Goal: Task Accomplishment & Management: Manage account settings

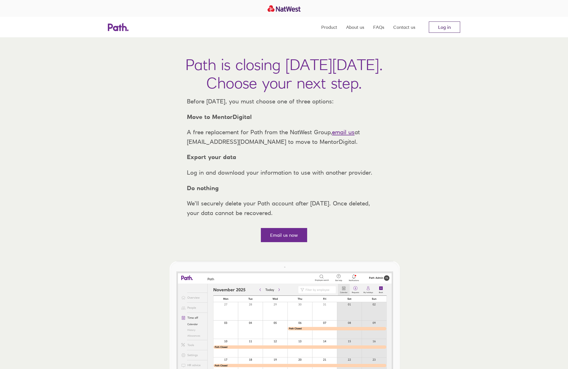
click at [433, 30] on link "Log in" at bounding box center [444, 26] width 31 height 11
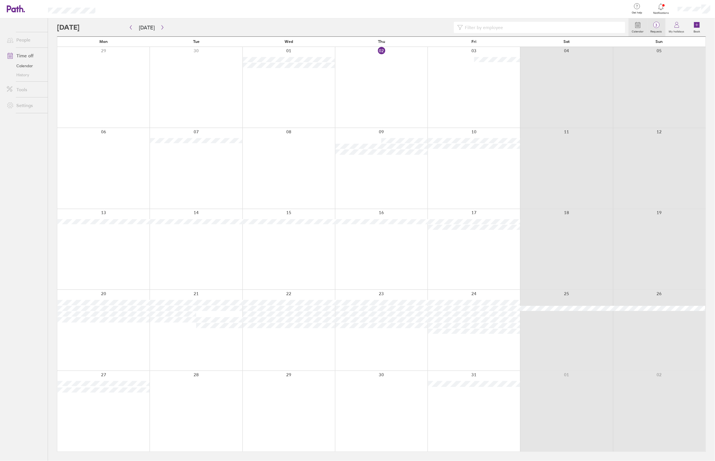
click at [659, 28] on label "Requests" at bounding box center [656, 30] width 18 height 5
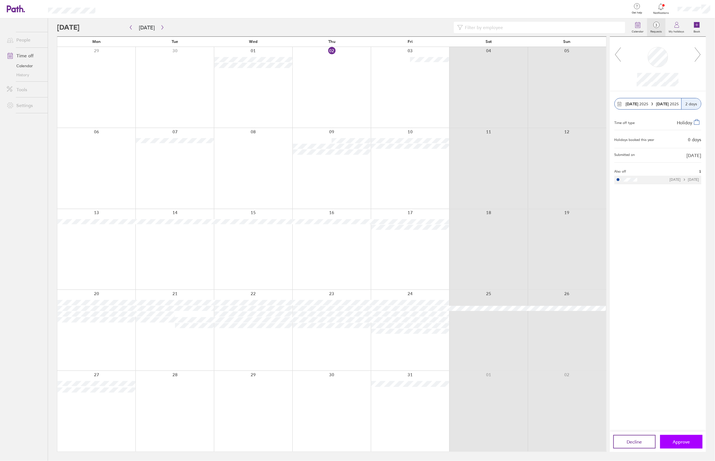
click at [685, 441] on span "Approve" at bounding box center [681, 441] width 17 height 5
click at [701, 57] on icon at bounding box center [697, 54] width 7 height 15
click at [617, 53] on icon at bounding box center [618, 54] width 6 height 14
click at [679, 438] on button "Approve" at bounding box center [681, 442] width 42 height 14
click at [701, 53] on icon at bounding box center [697, 54] width 7 height 15
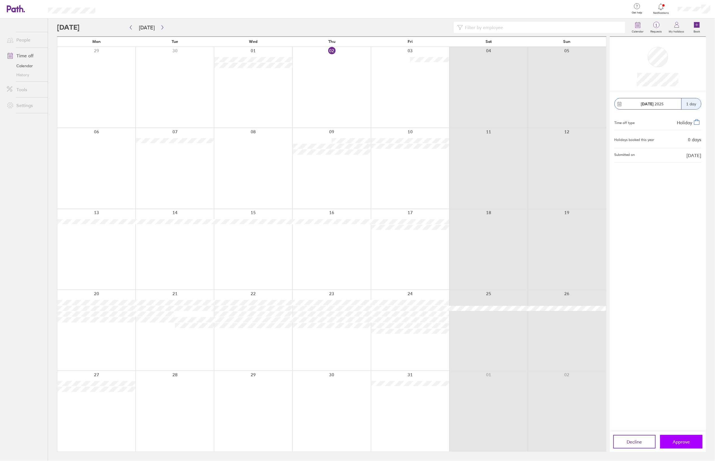
click at [666, 446] on button "Approve" at bounding box center [681, 442] width 42 height 14
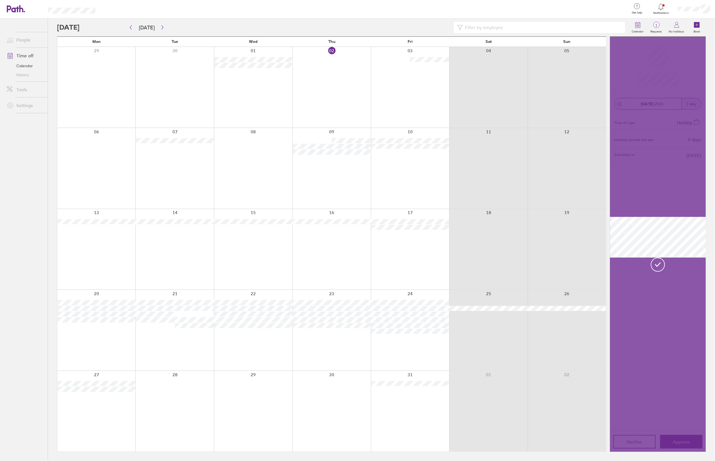
click at [673, 333] on div at bounding box center [658, 244] width 96 height 415
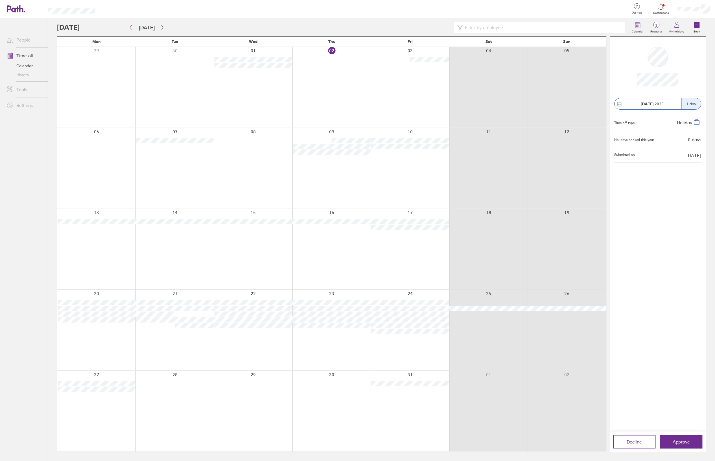
click at [659, 7] on icon at bounding box center [661, 6] width 7 height 7
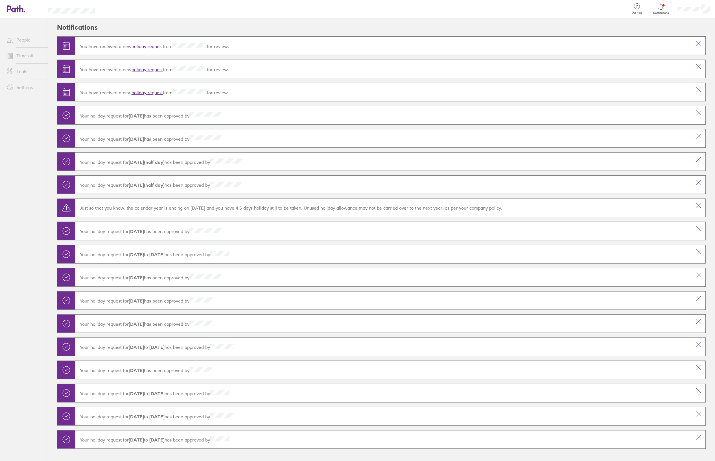
click at [30, 43] on link "People" at bounding box center [24, 39] width 45 height 11
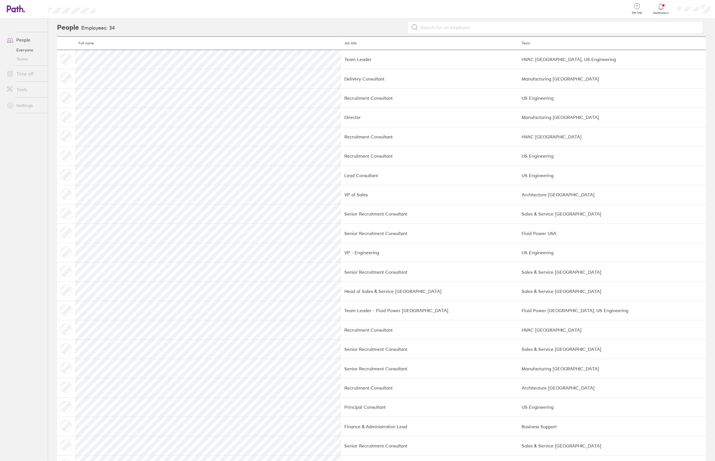
click at [24, 73] on link "Time off" at bounding box center [24, 73] width 45 height 11
